Goal: Task Accomplishment & Management: Use online tool/utility

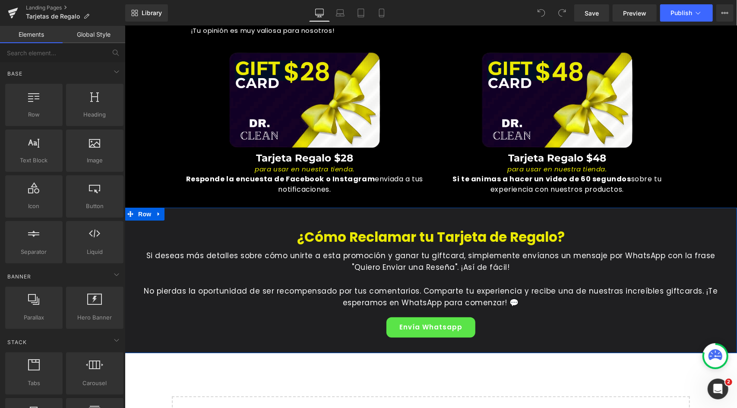
scroll to position [401, 0]
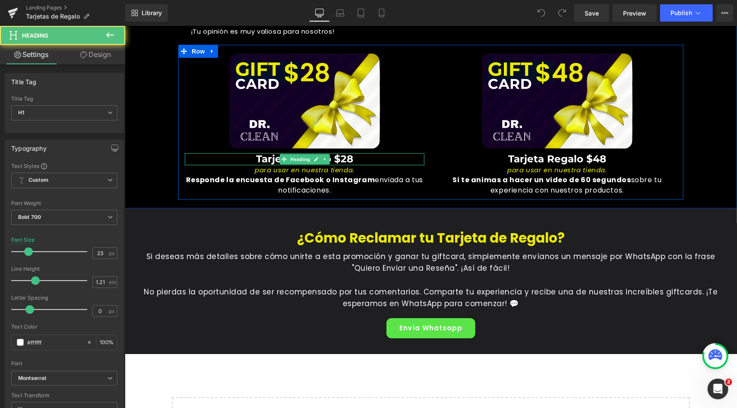
click at [345, 160] on h1 "Tarjeta Regalo $28" at bounding box center [304, 159] width 240 height 12
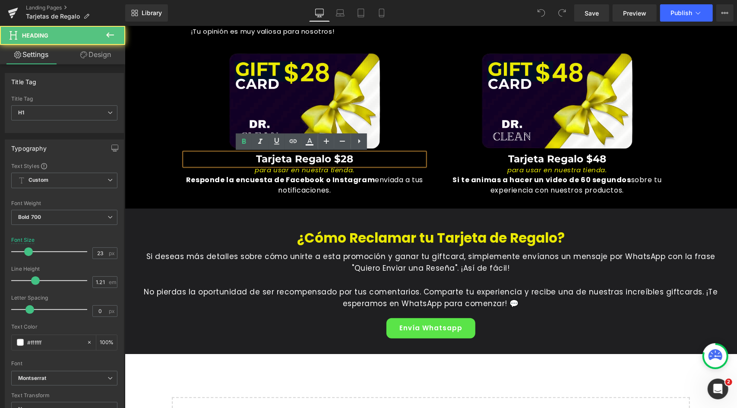
click at [355, 157] on h1 "Tarjeta Regalo $28" at bounding box center [304, 159] width 240 height 12
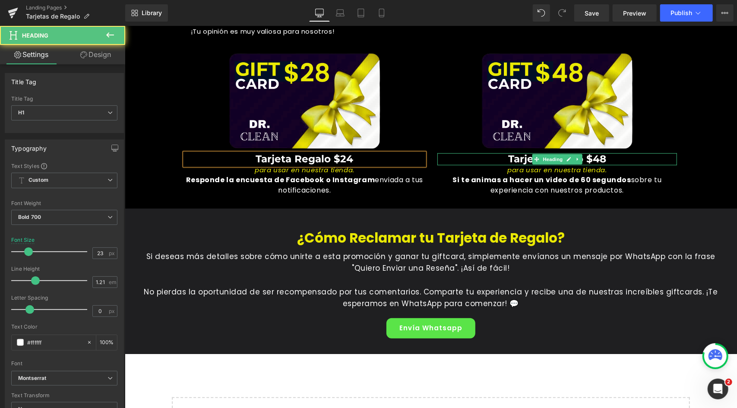
click at [604, 156] on h1 "Tarjeta Regalo $48" at bounding box center [557, 159] width 240 height 12
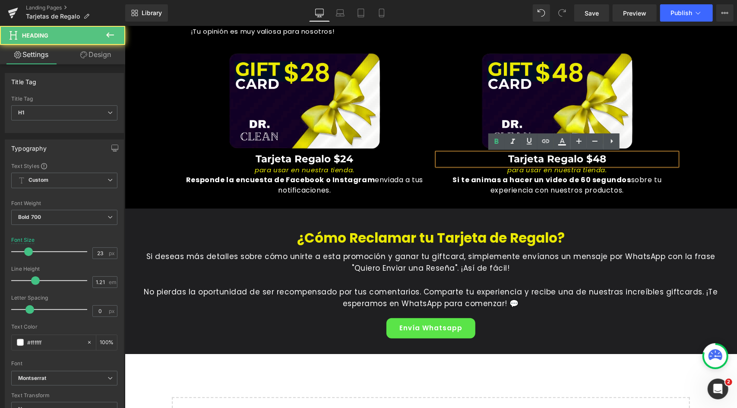
click at [604, 157] on h1 "Tarjeta Regalo $48" at bounding box center [557, 159] width 240 height 12
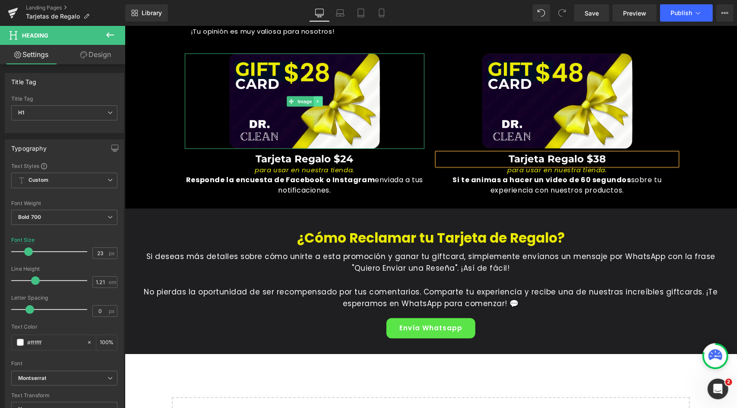
click at [317, 101] on icon at bounding box center [317, 100] width 1 height 3
click at [302, 100] on icon at bounding box center [304, 100] width 5 height 5
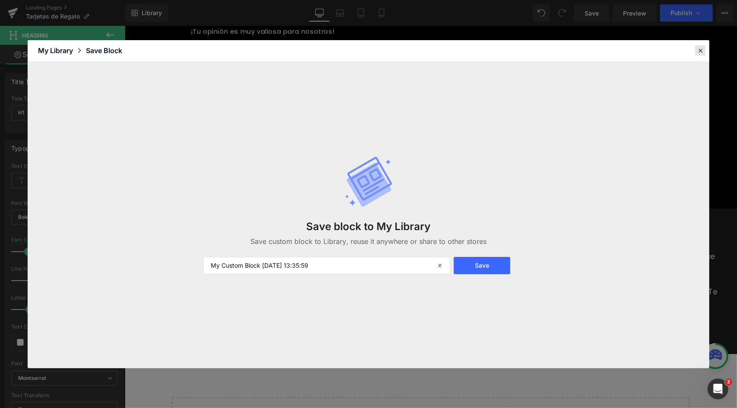
click at [703, 50] on icon at bounding box center [701, 51] width 8 height 8
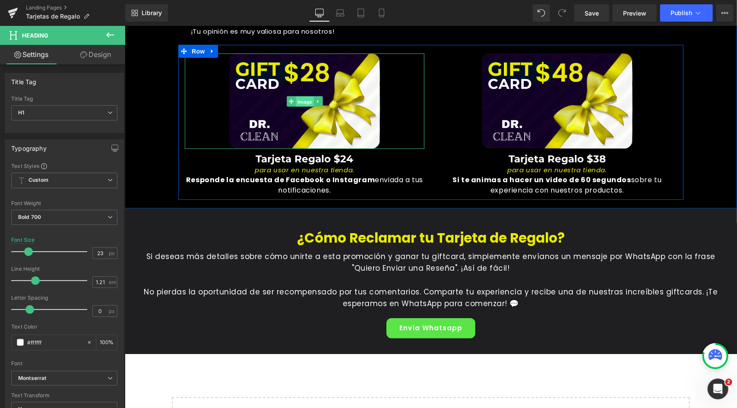
click at [286, 99] on link "Image" at bounding box center [299, 101] width 27 height 10
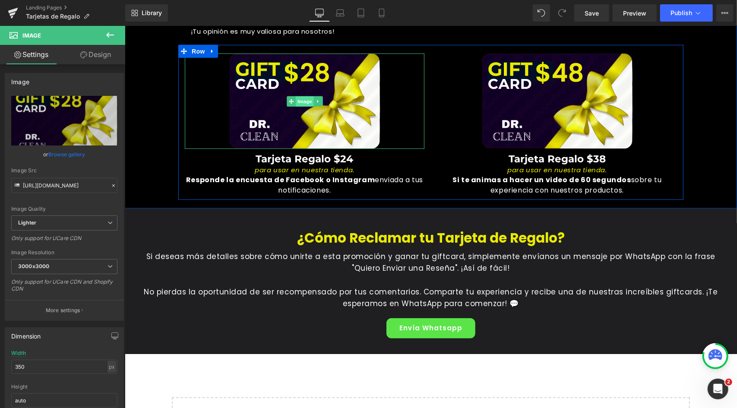
click at [300, 103] on span "Image" at bounding box center [304, 101] width 18 height 10
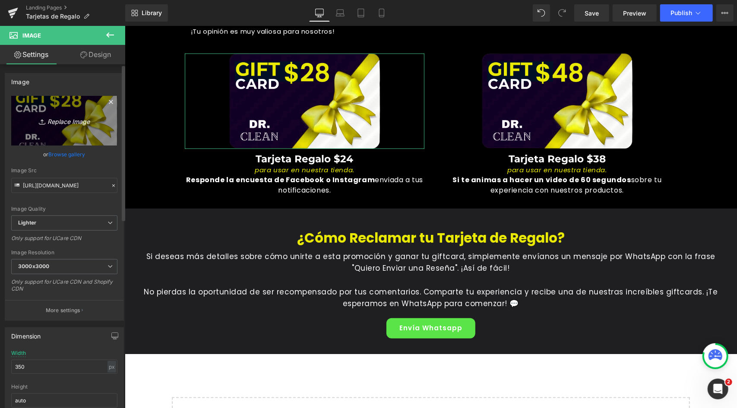
click at [85, 120] on icon "Replace Image" at bounding box center [64, 120] width 69 height 11
type input "C:\fakepath\3.png"
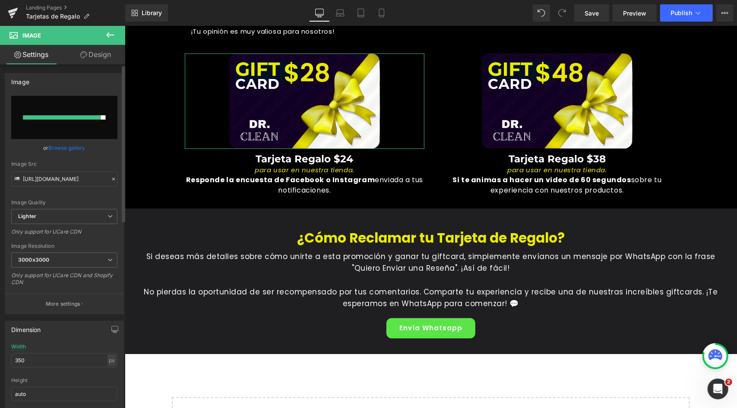
type input "[URL][DOMAIN_NAME]"
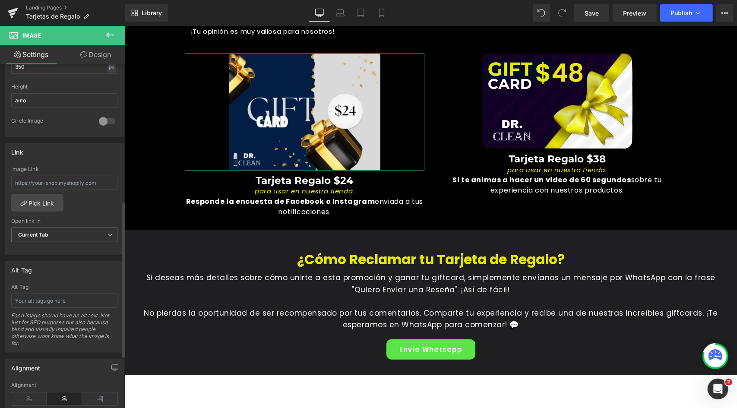
scroll to position [301, 0]
click at [90, 56] on link "Design" at bounding box center [95, 54] width 63 height 19
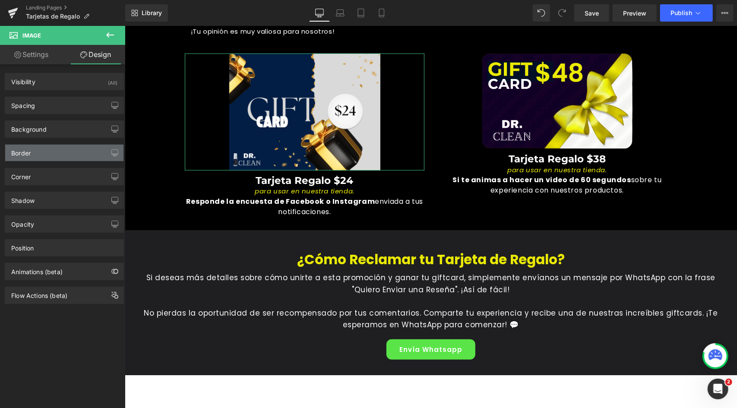
click at [59, 157] on div "Border" at bounding box center [64, 153] width 118 height 16
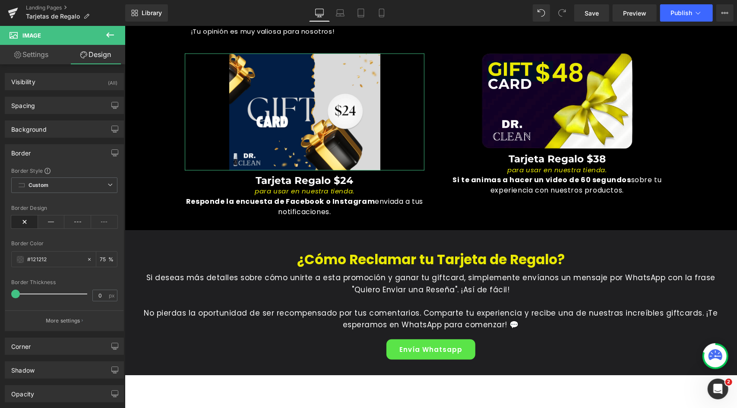
click at [19, 293] on span at bounding box center [15, 294] width 9 height 9
click at [37, 343] on div "Corner" at bounding box center [64, 346] width 118 height 16
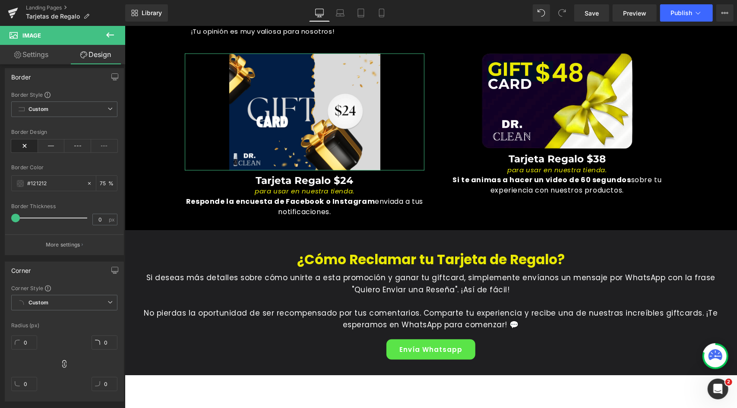
scroll to position [79, 0]
click at [108, 339] on input "0" at bounding box center [105, 339] width 26 height 14
type input "1"
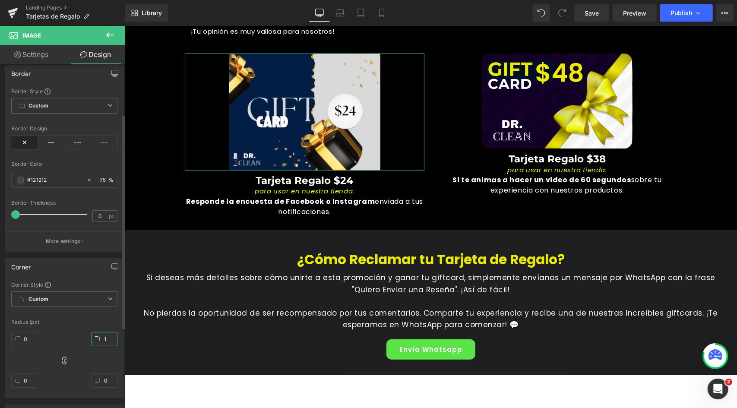
type input "1"
type input "10"
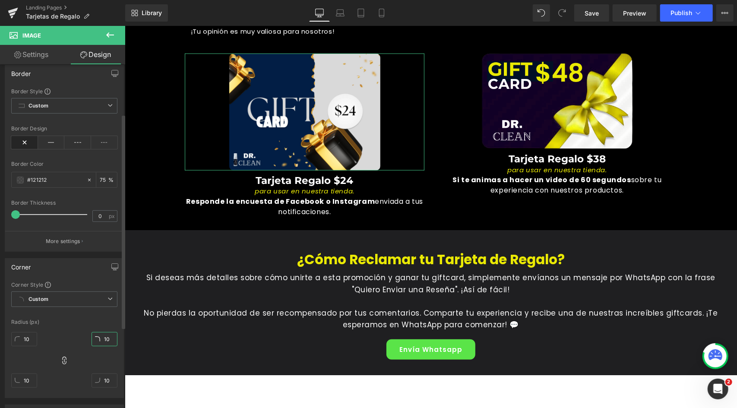
type input "1"
type input "2"
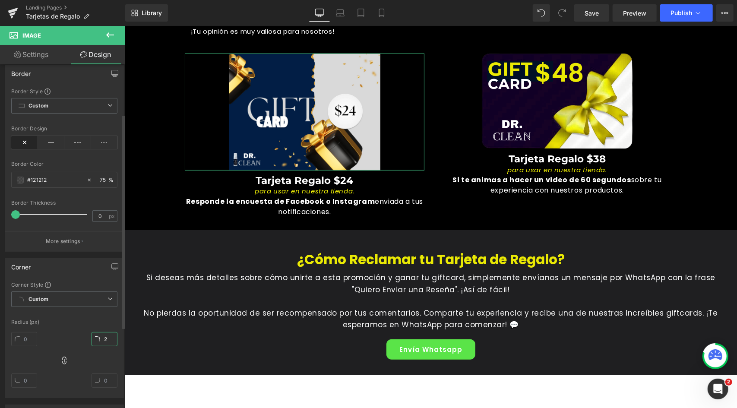
type input "2"
type input "20"
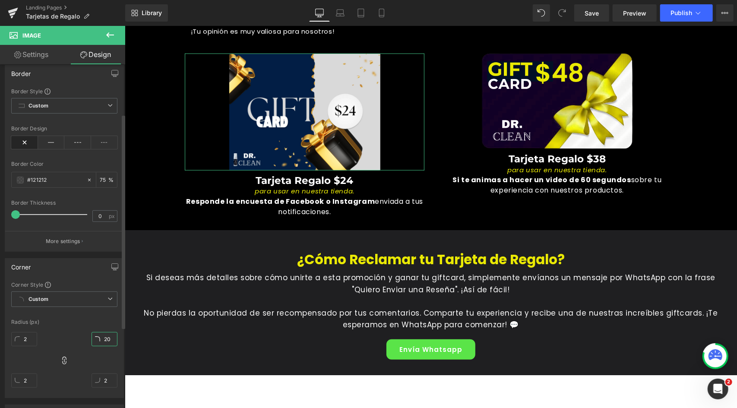
type input "20"
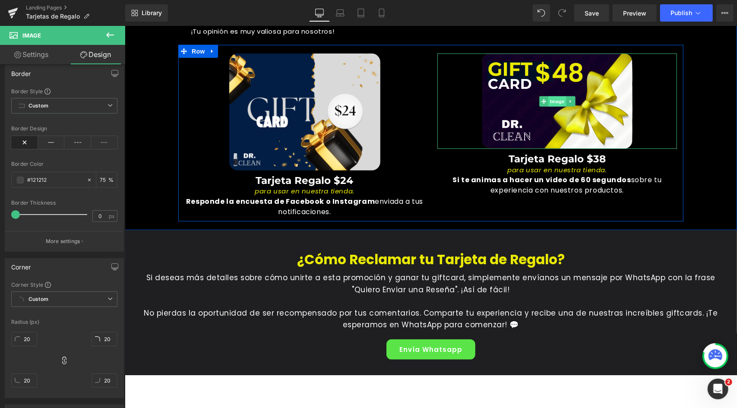
click at [554, 100] on span "Image" at bounding box center [557, 101] width 18 height 10
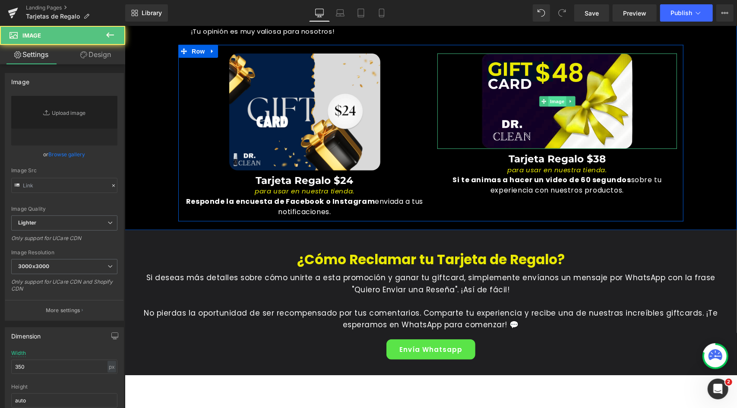
type input "[URL][DOMAIN_NAME]"
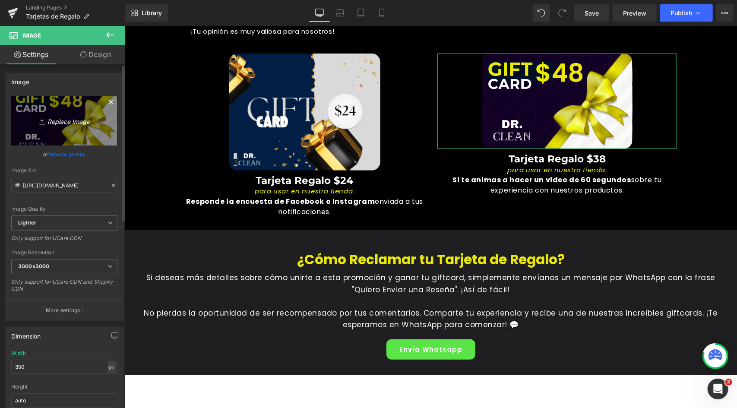
click at [65, 121] on icon "Replace Image" at bounding box center [64, 120] width 69 height 11
type input "C:\fakepath\2.png"
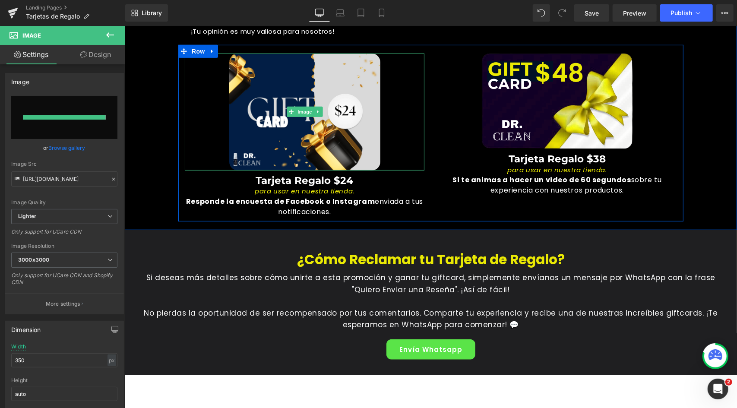
type input "[URL][DOMAIN_NAME]"
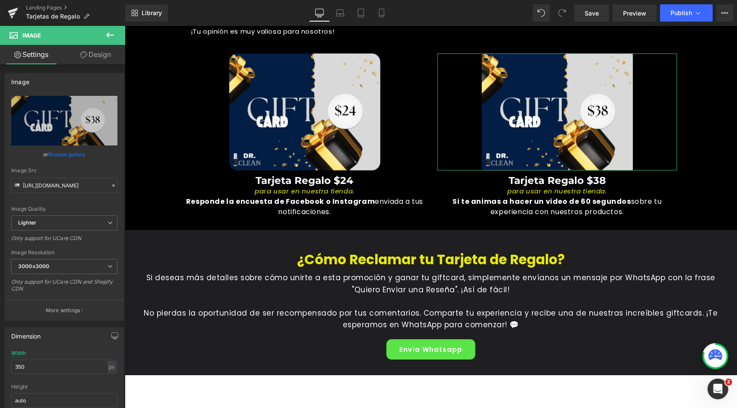
click at [92, 60] on link "Design" at bounding box center [95, 54] width 63 height 19
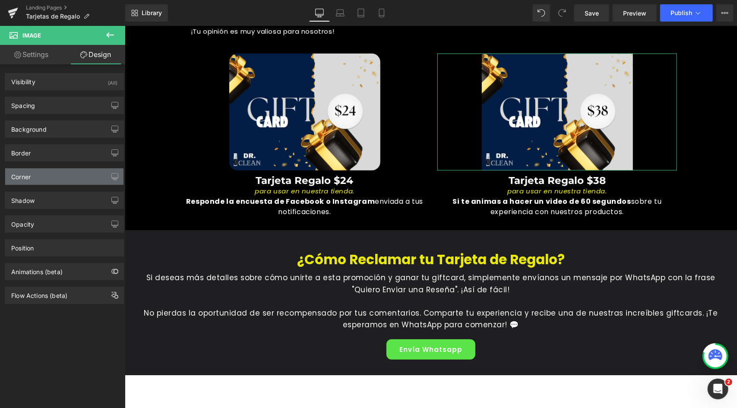
click at [51, 174] on div "Corner" at bounding box center [64, 176] width 118 height 16
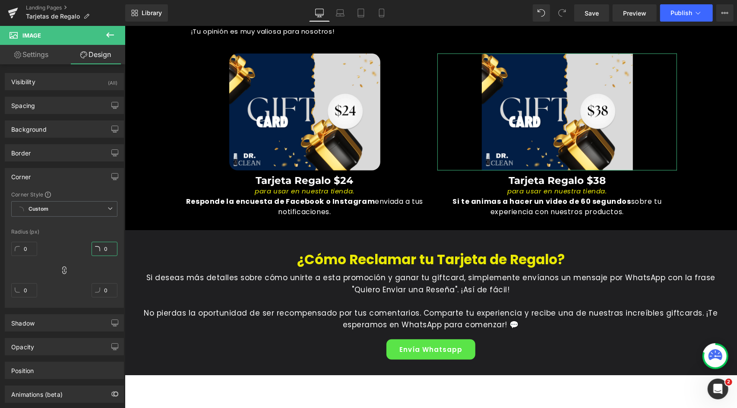
click at [105, 246] on input "0" at bounding box center [105, 249] width 26 height 14
type input "2"
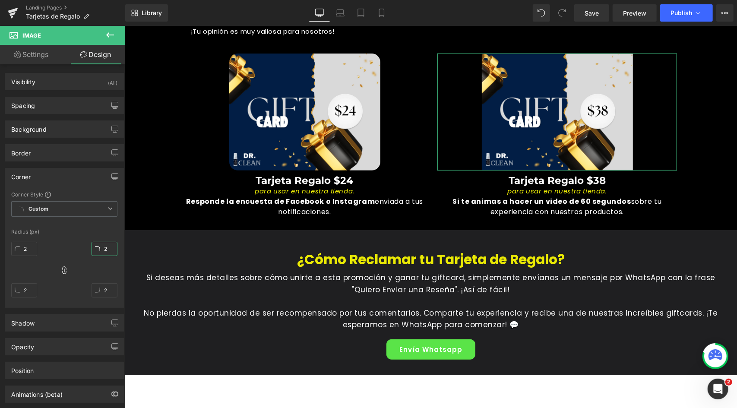
type input "20"
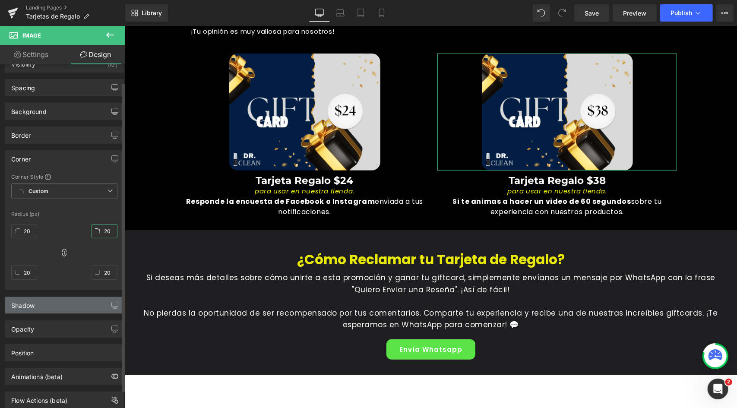
scroll to position [40, 0]
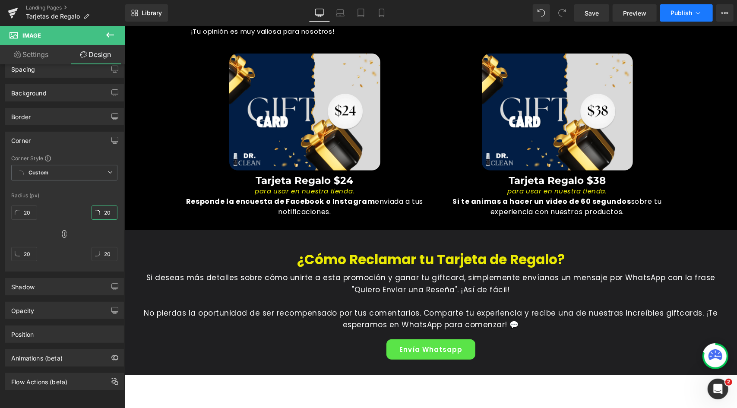
type input "20"
click at [681, 13] on span "Publish" at bounding box center [682, 13] width 22 height 7
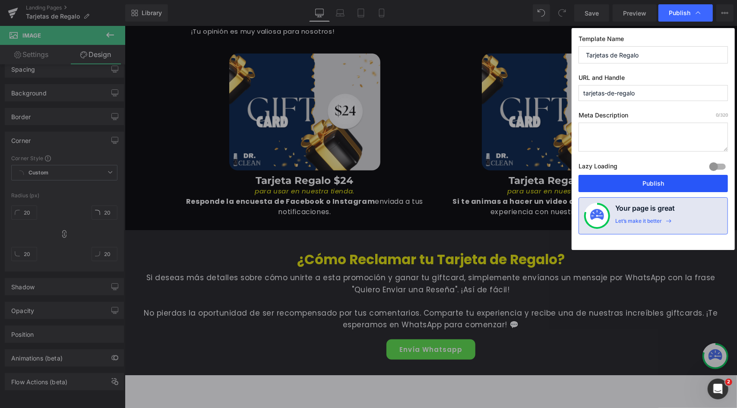
click at [653, 180] on button "Publish" at bounding box center [653, 183] width 149 height 17
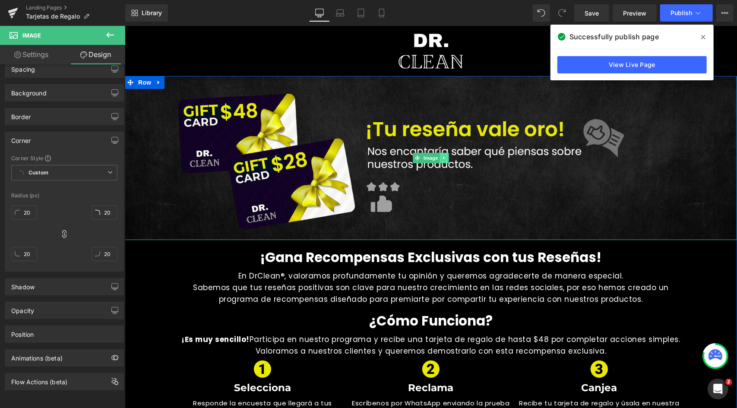
click at [442, 159] on icon at bounding box center [444, 157] width 5 height 5
click at [428, 157] on icon at bounding box center [430, 157] width 5 height 5
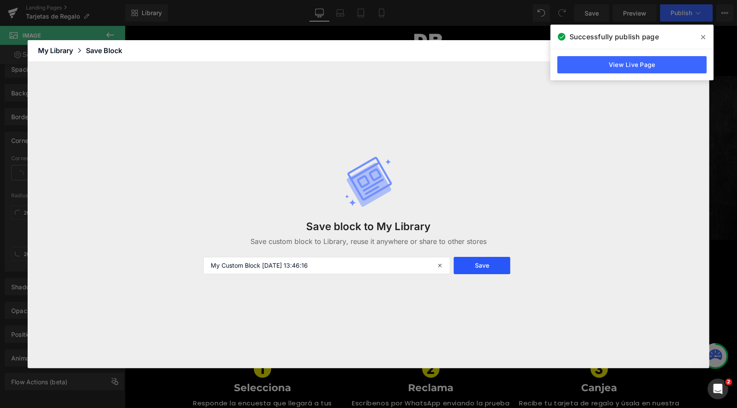
click at [474, 267] on button "Save" at bounding box center [482, 265] width 57 height 17
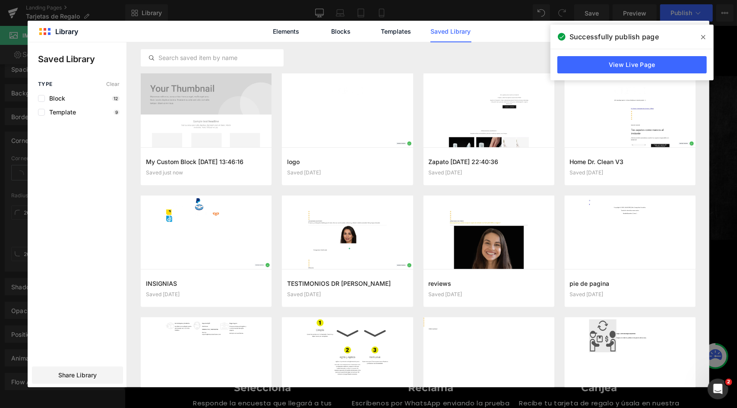
click at [704, 39] on icon at bounding box center [703, 37] width 4 height 7
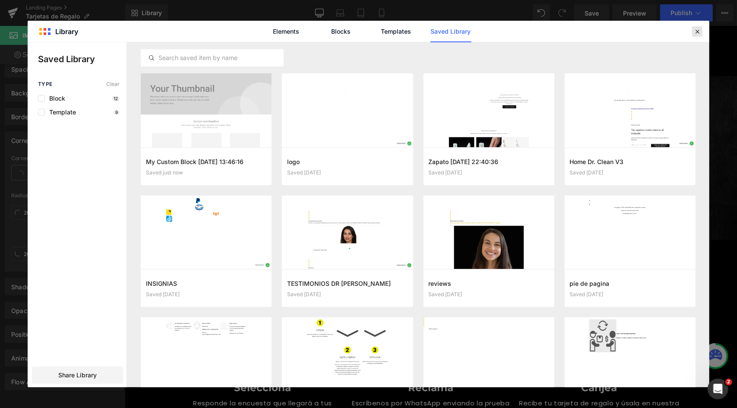
click at [697, 31] on icon at bounding box center [698, 32] width 8 height 8
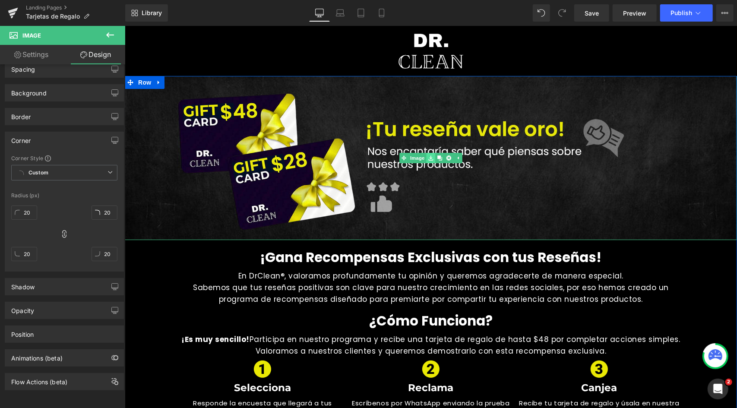
click at [429, 159] on icon at bounding box center [430, 157] width 5 height 5
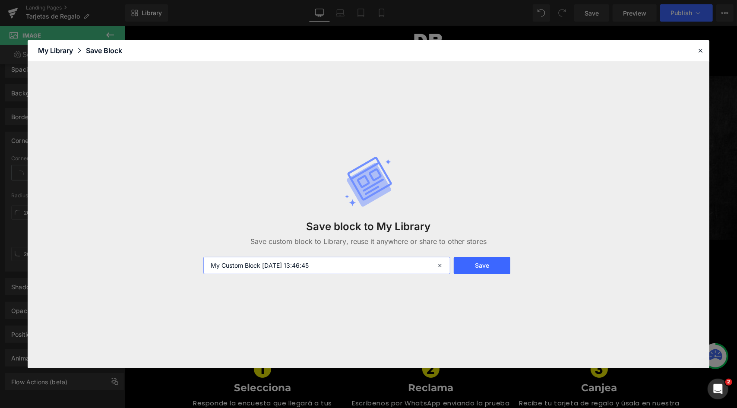
click at [342, 269] on input "My Custom Block [DATE] 13:46:45" at bounding box center [326, 265] width 247 height 17
type input "M"
type input "tc"
click at [485, 265] on button "Save" at bounding box center [482, 265] width 57 height 17
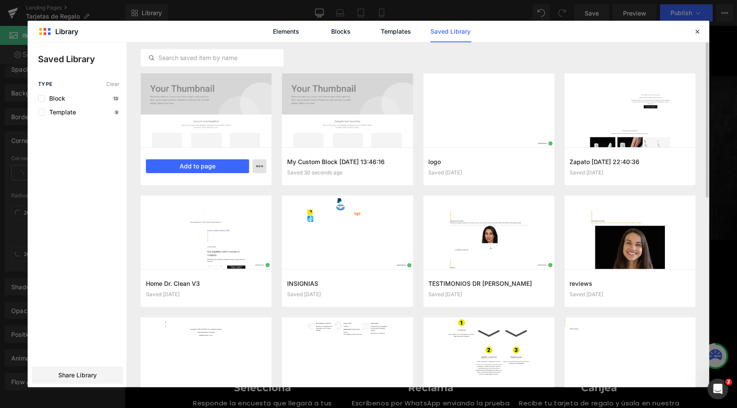
click at [261, 164] on icon "button" at bounding box center [259, 166] width 7 height 7
click at [223, 114] on div at bounding box center [369, 214] width 682 height 345
click at [223, 114] on div at bounding box center [206, 110] width 131 height 74
click at [199, 95] on div at bounding box center [206, 110] width 131 height 74
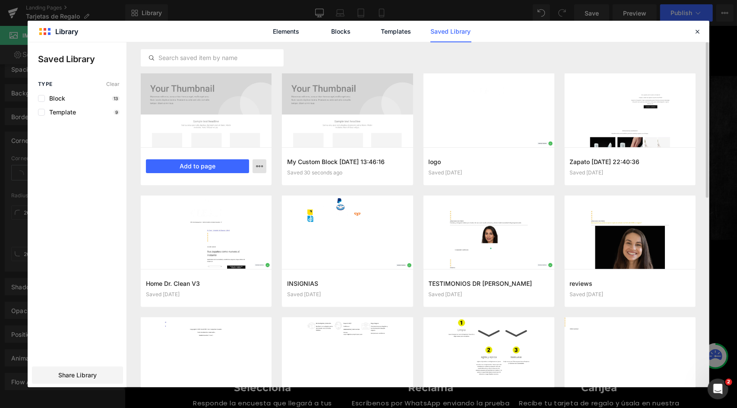
click at [260, 170] on button "button" at bounding box center [260, 166] width 14 height 14
click at [697, 29] on icon at bounding box center [698, 32] width 8 height 8
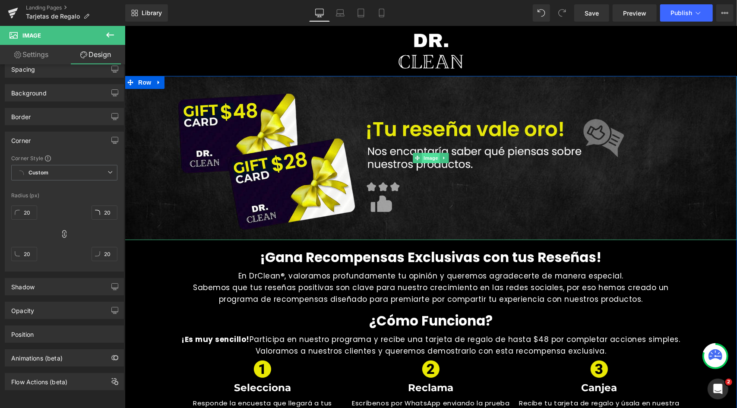
click at [415, 160] on link "Image" at bounding box center [425, 157] width 27 height 10
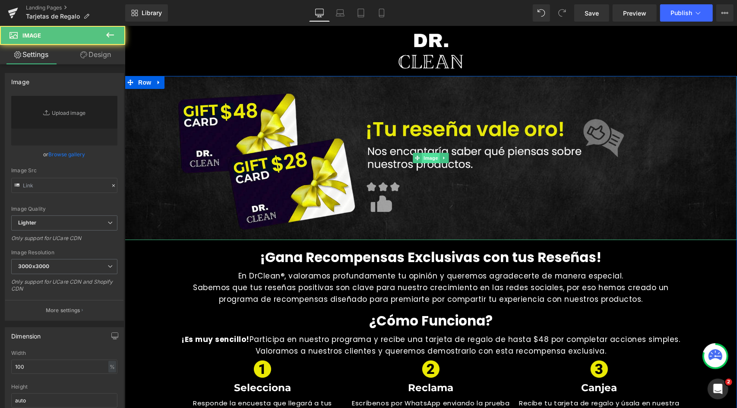
type input "[URL][DOMAIN_NAME]"
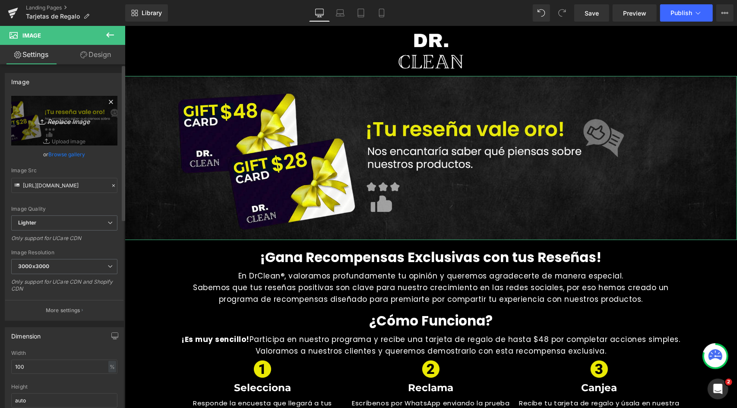
click at [75, 121] on icon "Replace Image" at bounding box center [64, 120] width 69 height 11
type input "C:\fakepath\TU RESEÑA NOS IMPORTA.png"
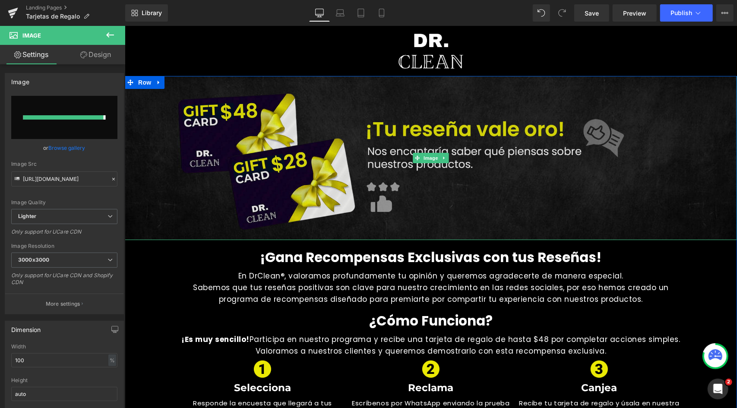
type input "[URL][DOMAIN_NAME]"
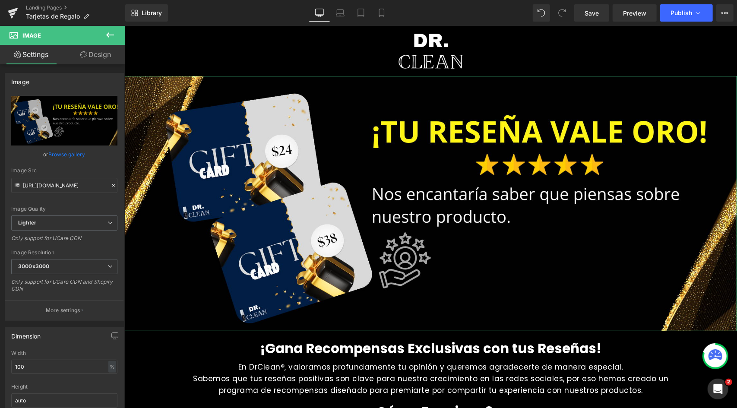
click at [82, 60] on link "Design" at bounding box center [95, 54] width 63 height 19
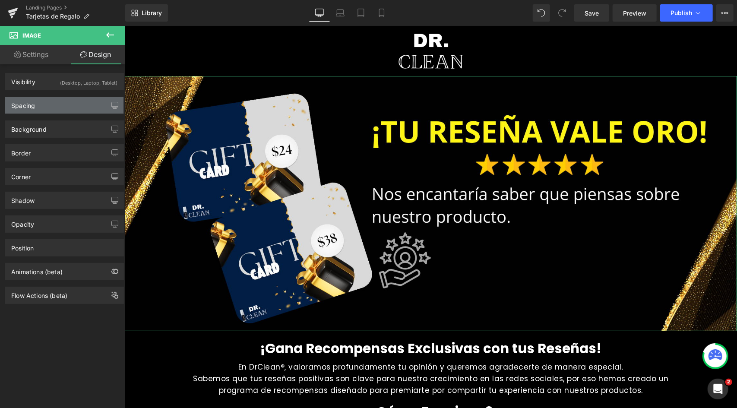
click at [60, 102] on div "Spacing" at bounding box center [64, 105] width 118 height 16
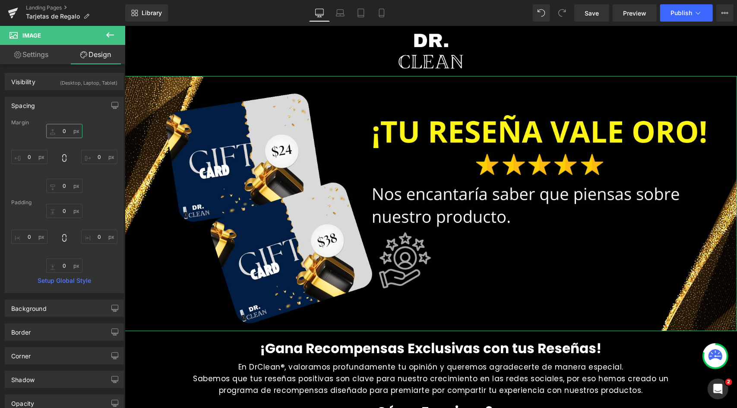
click at [63, 132] on input "0" at bounding box center [64, 131] width 36 height 14
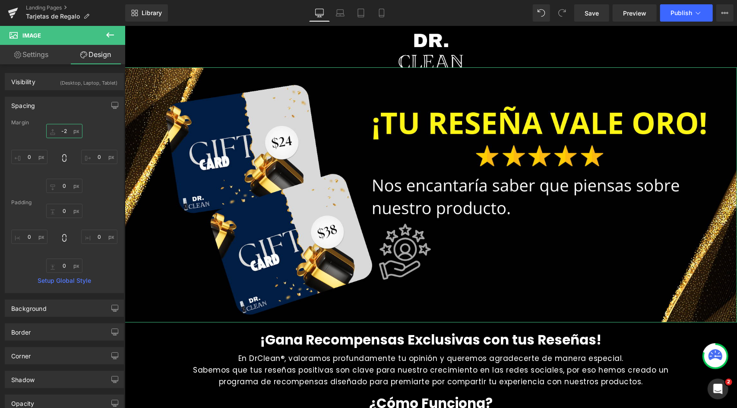
type input "-"
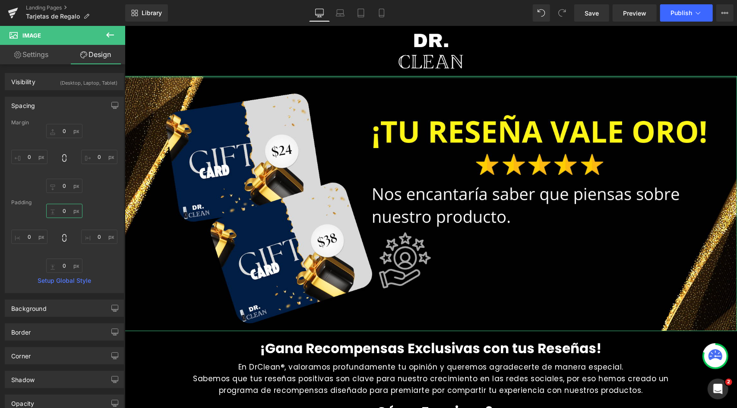
click at [66, 212] on input "0" at bounding box center [64, 211] width 36 height 14
type input "-"
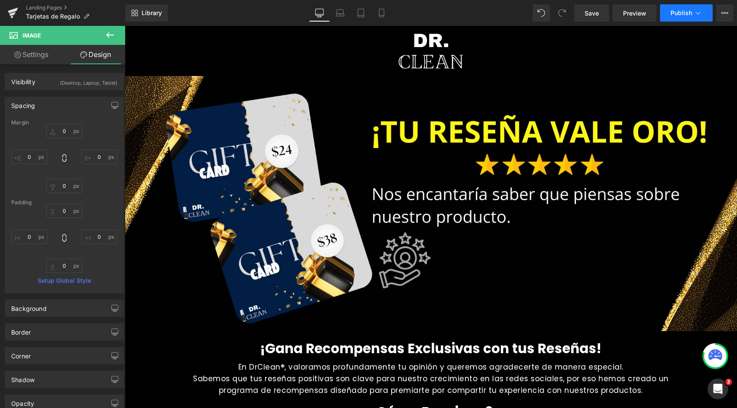
click at [674, 11] on span "Publish" at bounding box center [682, 13] width 22 height 7
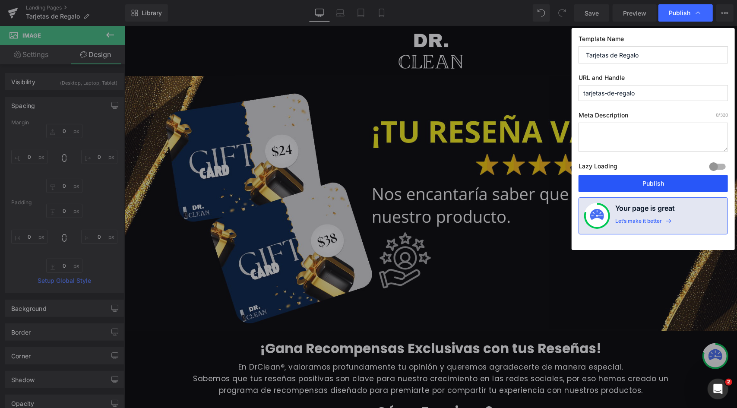
click at [625, 181] on button "Publish" at bounding box center [653, 183] width 149 height 17
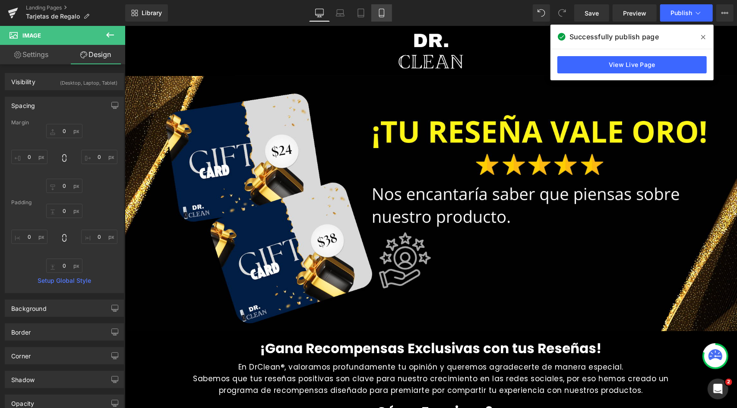
click at [382, 18] on link "Mobile" at bounding box center [381, 12] width 21 height 17
type input "0"
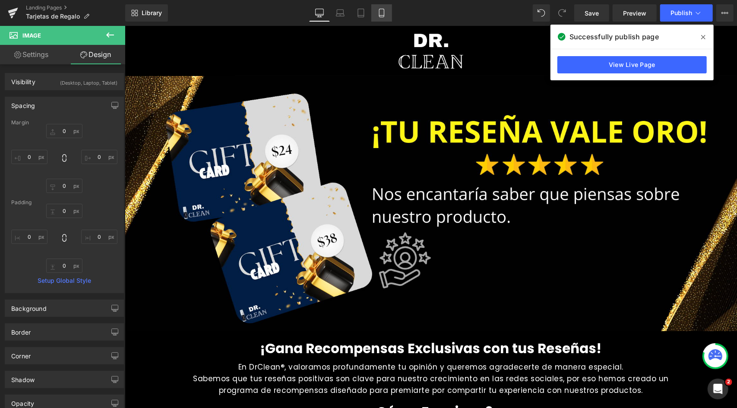
type input "0"
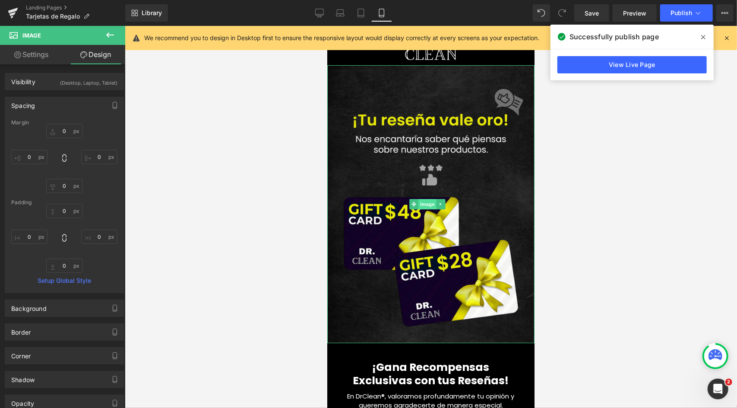
click at [432, 199] on span "Image" at bounding box center [427, 204] width 18 height 10
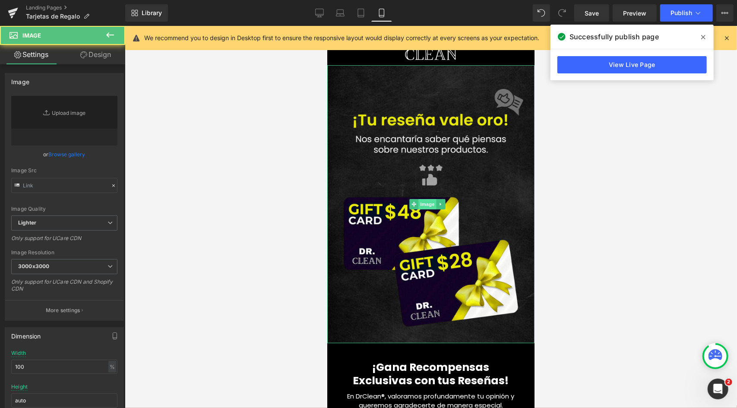
type input "[URL][DOMAIN_NAME]"
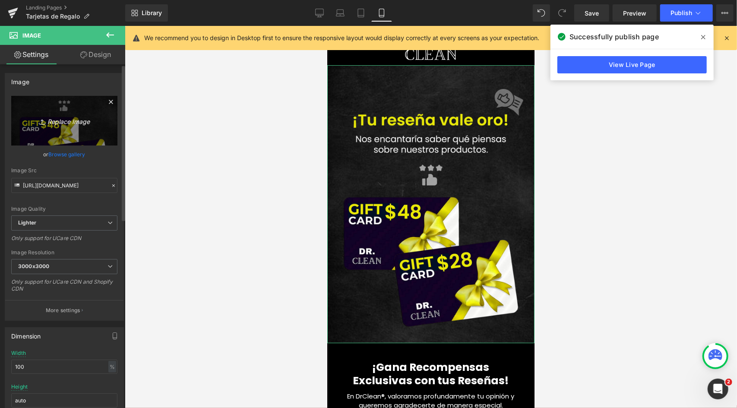
click at [62, 123] on icon "Replace Image" at bounding box center [64, 120] width 69 height 11
type input "C:\fakepath\TU RESEÑA NOS IMPORTA (4.25 x 5.5 in).png"
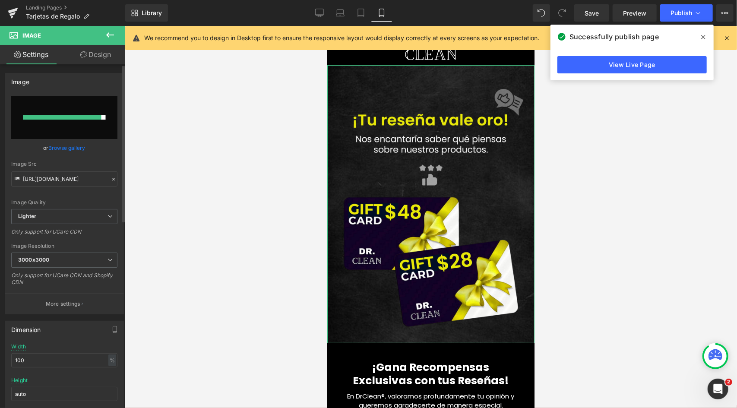
click at [101, 105] on input "file" at bounding box center [64, 117] width 106 height 43
click at [65, 150] on link "Browse gallery" at bounding box center [67, 147] width 37 height 15
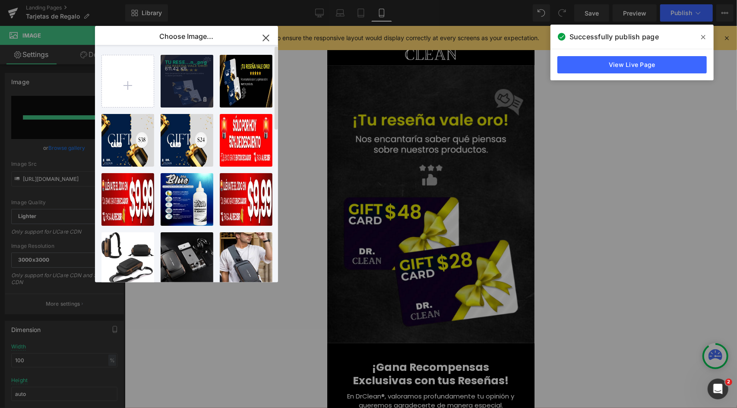
click at [184, 87] on div "TU RESE...n_.png 611.42 KB" at bounding box center [187, 81] width 53 height 53
type input "[URL][DOMAIN_NAME]"
